Goal: Entertainment & Leisure: Consume media (video, audio)

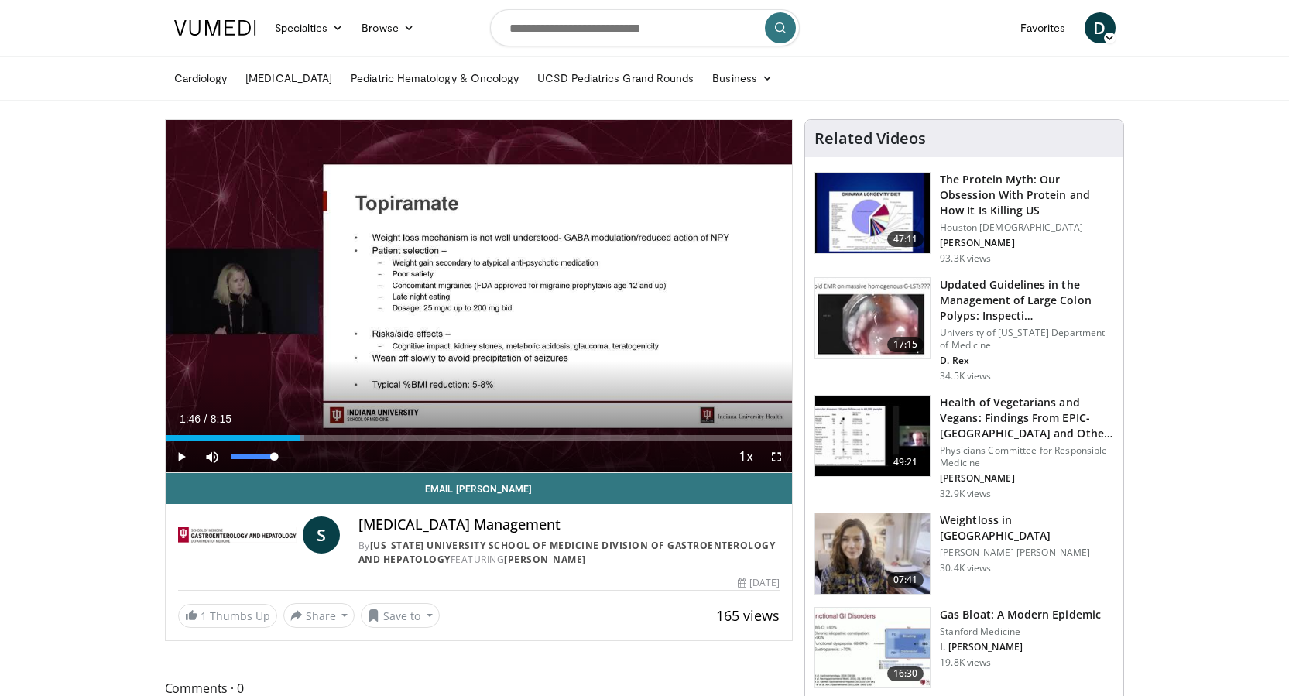
drag, startPoint x: 223, startPoint y: 443, endPoint x: 300, endPoint y: 449, distance: 76.9
click at [300, 449] on div "Current Time 1:46 / Duration 8:15 Play Skip Backward Skip Forward Mute 88% Load…" at bounding box center [479, 456] width 627 height 31
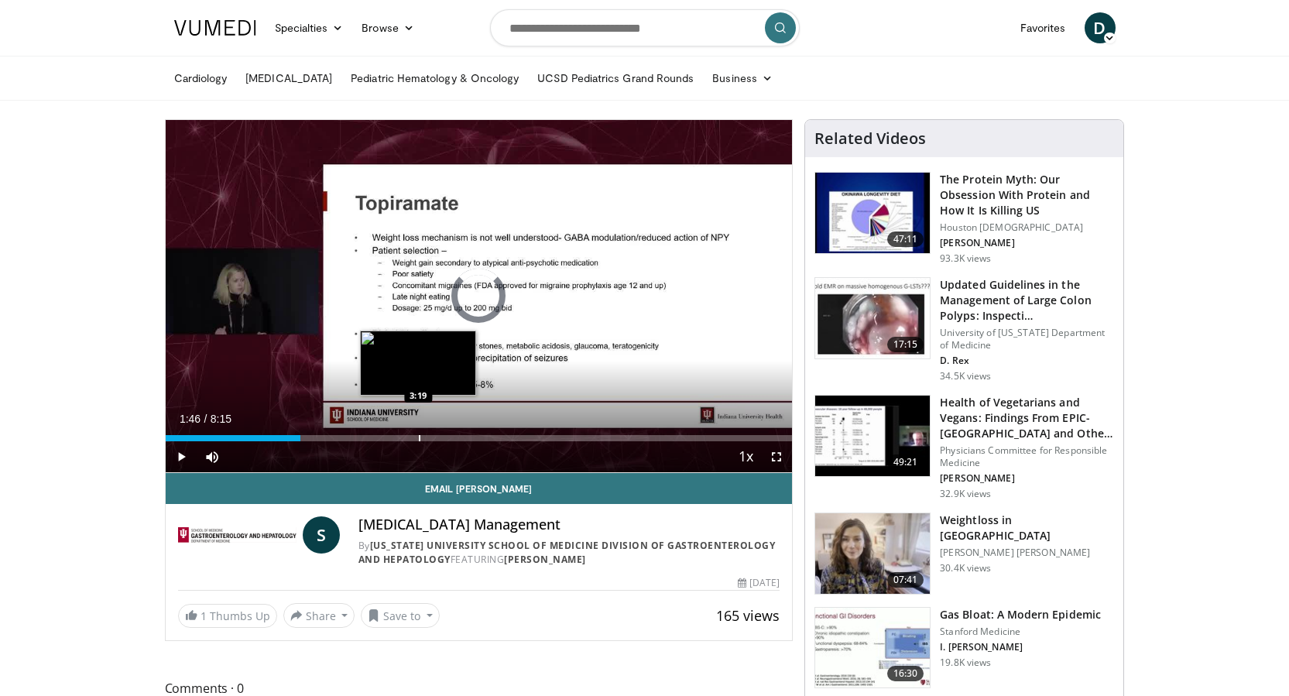
drag, startPoint x: 300, startPoint y: 434, endPoint x: 418, endPoint y: 439, distance: 117.8
click at [419, 439] on div "Progress Bar" at bounding box center [420, 438] width 2 height 6
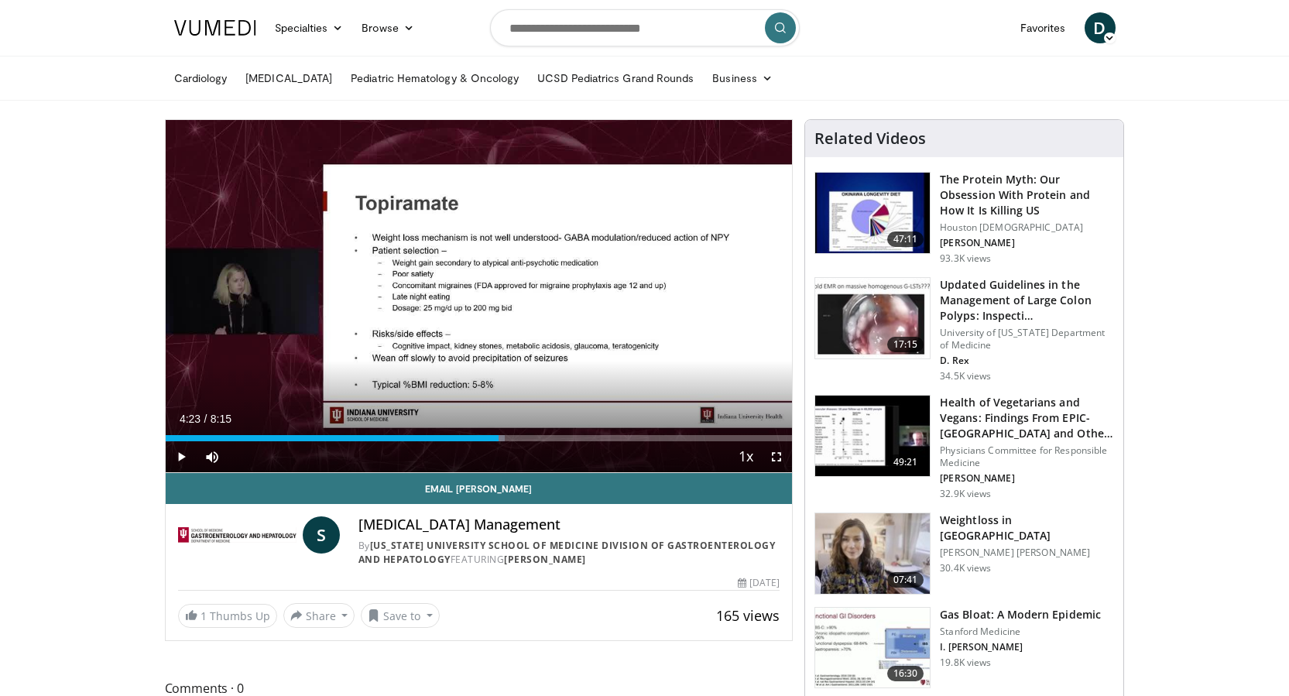
drag, startPoint x: 421, startPoint y: 437, endPoint x: 499, endPoint y: 444, distance: 77.7
click at [499, 444] on div "Current Time 4:23 / Duration 8:15 Play Skip Backward Skip Forward Mute 88% Load…" at bounding box center [479, 456] width 627 height 31
drag, startPoint x: 502, startPoint y: 437, endPoint x: 576, endPoint y: 443, distance: 74.6
click at [576, 443] on div "Current Time 5:24 / Duration 8:15 Play Skip Backward Skip Forward Mute 88% Load…" at bounding box center [479, 456] width 627 height 31
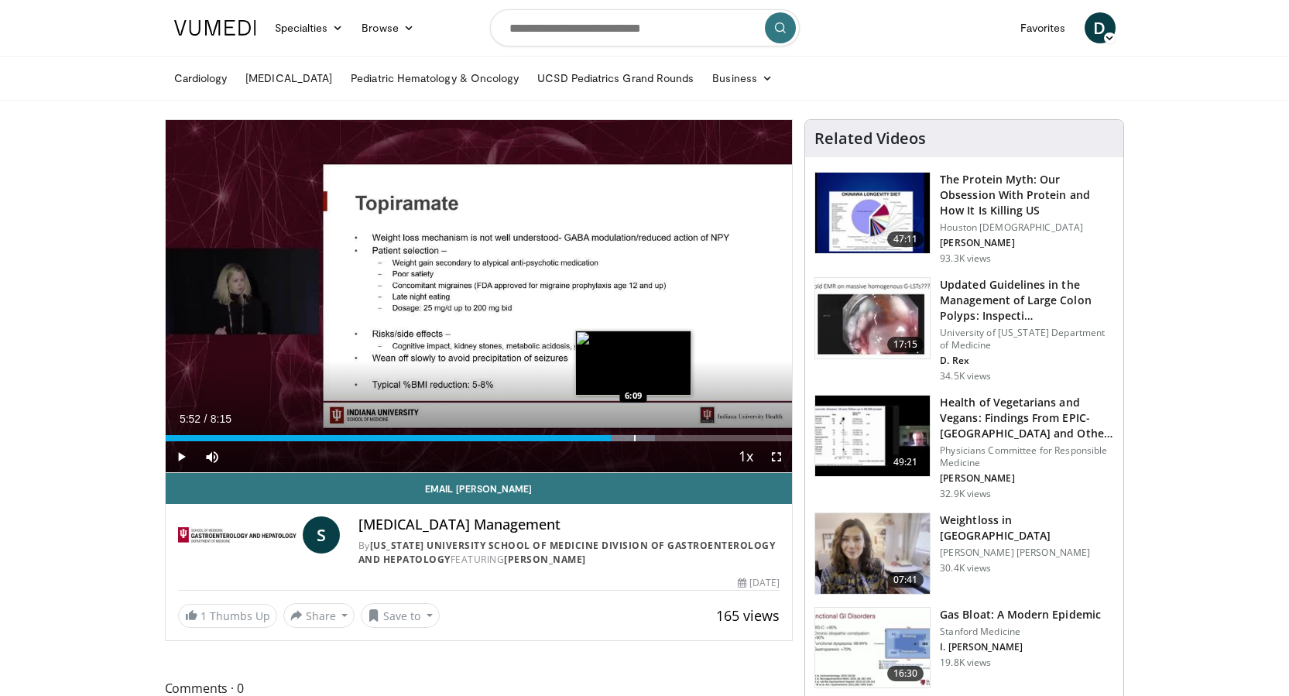
drag, startPoint x: 580, startPoint y: 438, endPoint x: 633, endPoint y: 438, distance: 53.4
click at [634, 438] on div "Progress Bar" at bounding box center [635, 438] width 2 height 6
drag, startPoint x: 639, startPoint y: 440, endPoint x: 664, endPoint y: 439, distance: 25.6
click at [664, 439] on div "Progress Bar" at bounding box center [665, 438] width 2 height 6
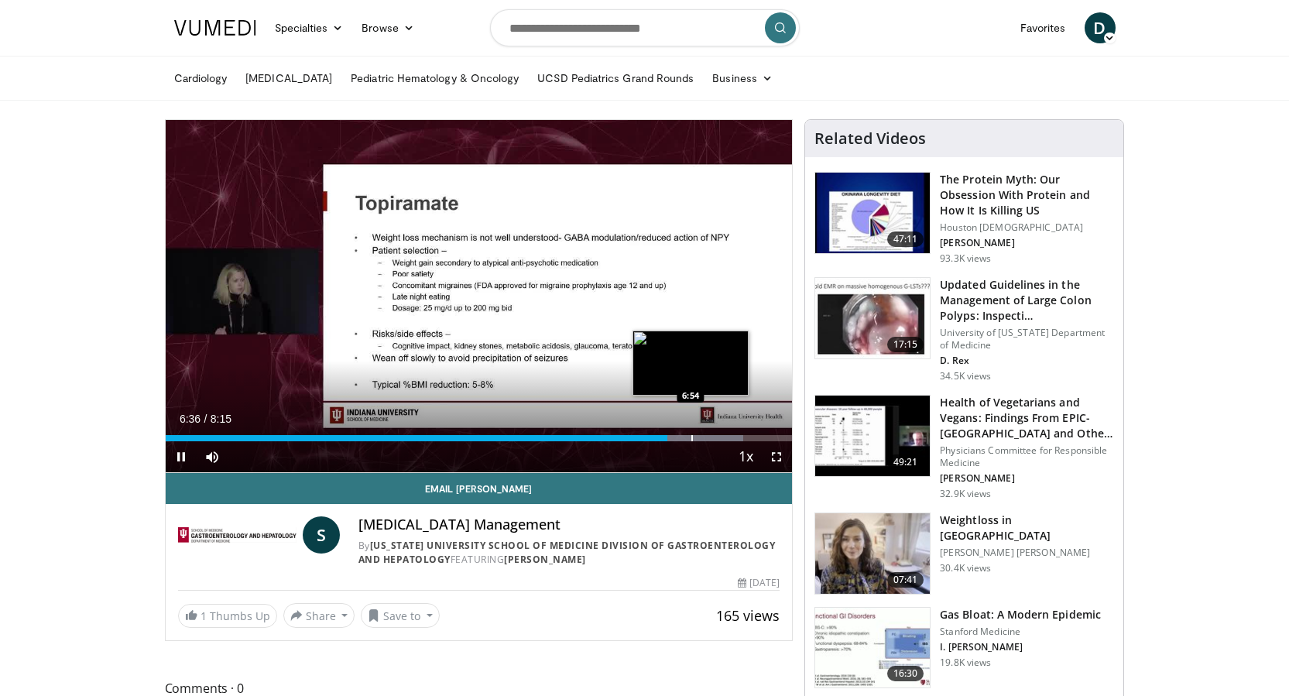
drag, startPoint x: 664, startPoint y: 439, endPoint x: 691, endPoint y: 437, distance: 26.4
click at [691, 437] on video-js "**********" at bounding box center [479, 296] width 627 height 353
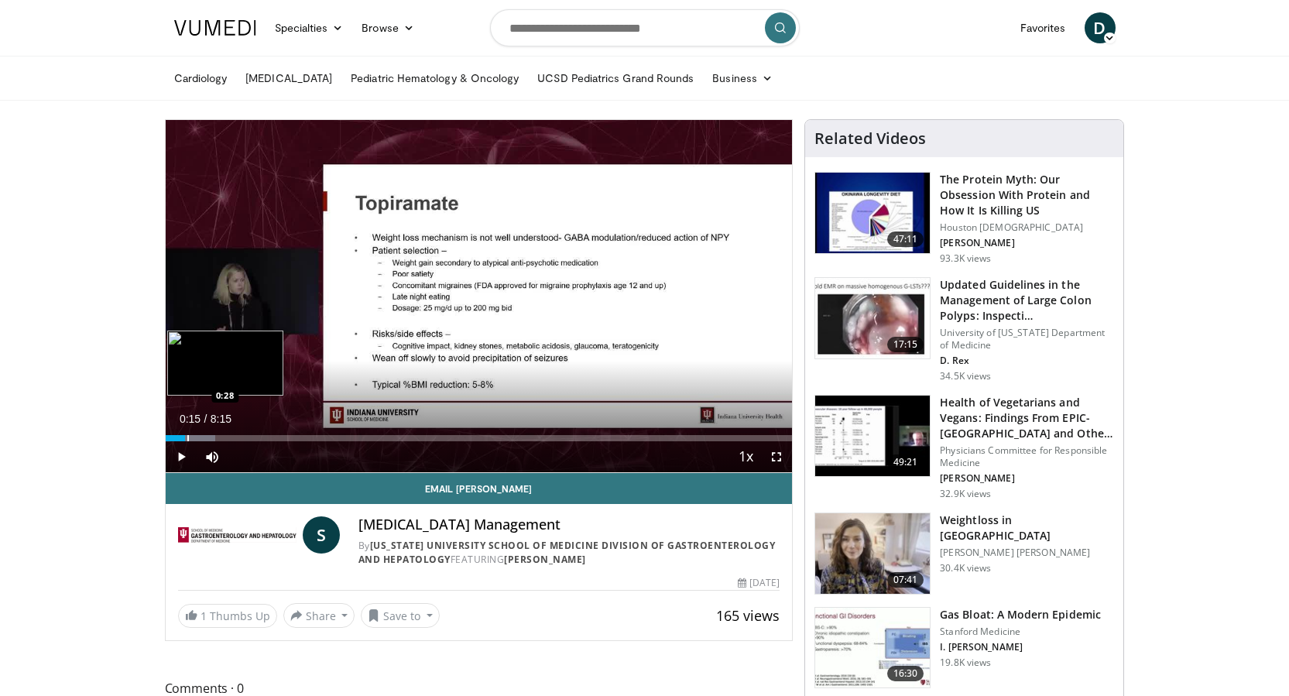
drag, startPoint x: 671, startPoint y: 439, endPoint x: 185, endPoint y: 431, distance: 486.3
click at [185, 431] on div "Loaded : 8.00% 0:15 0:28" at bounding box center [479, 434] width 627 height 15
click at [177, 455] on span "Video Player" at bounding box center [181, 456] width 31 height 31
